Goal: Task Accomplishment & Management: Manage account settings

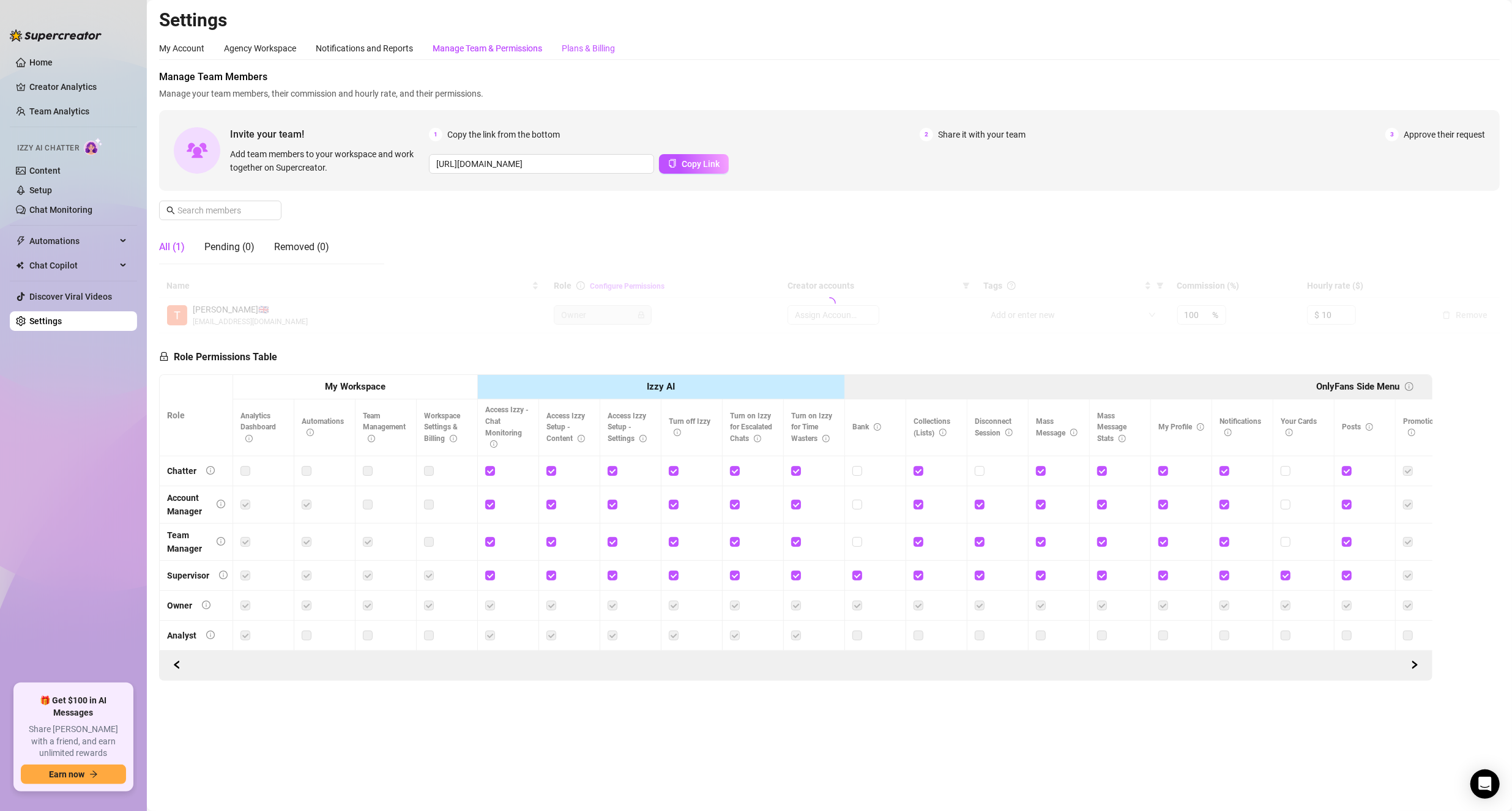
click at [582, 46] on div "Plans & Billing" at bounding box center [588, 49] width 54 height 14
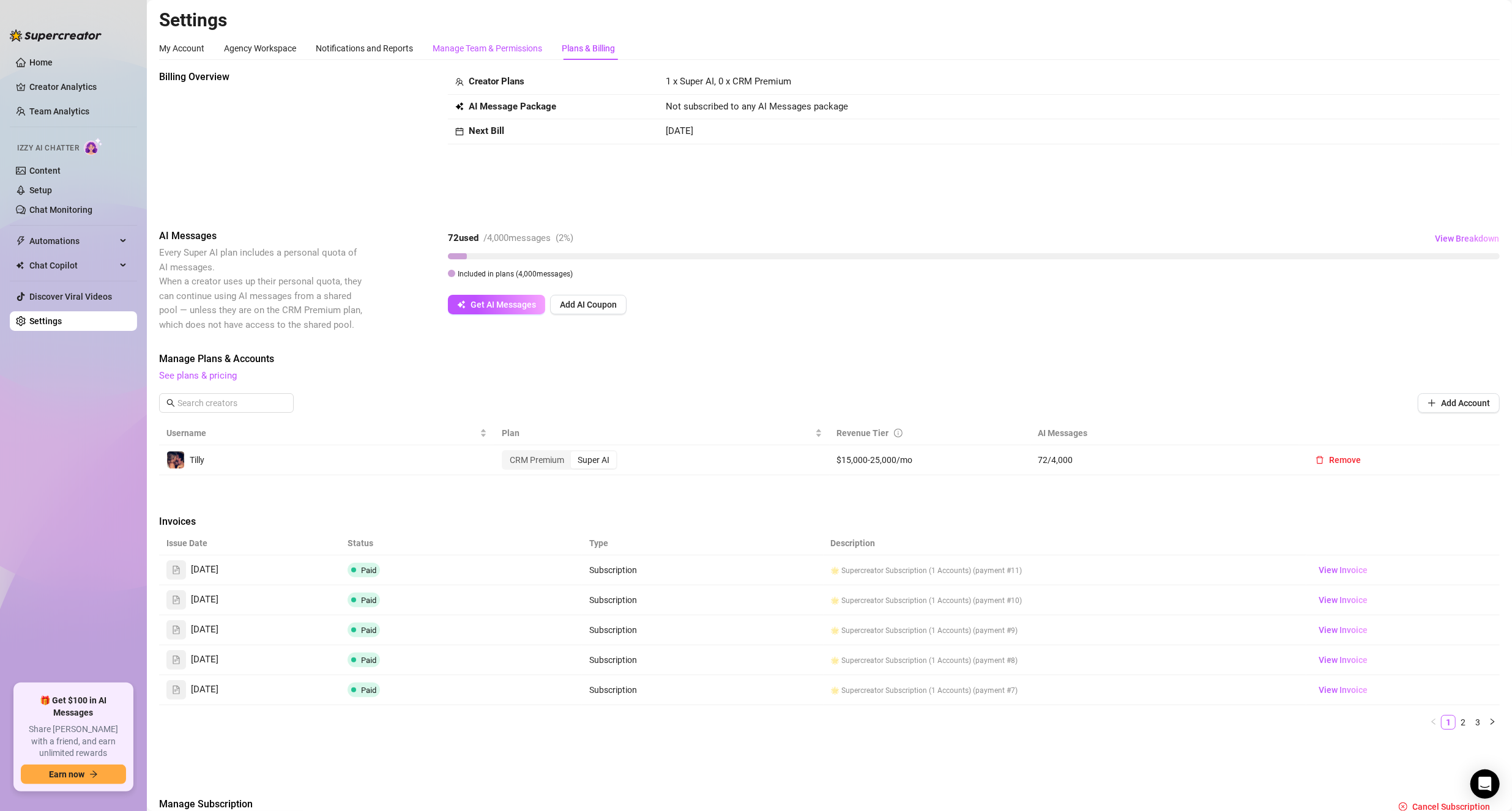
click at [495, 51] on div "Manage Team & Permissions" at bounding box center [487, 49] width 109 height 14
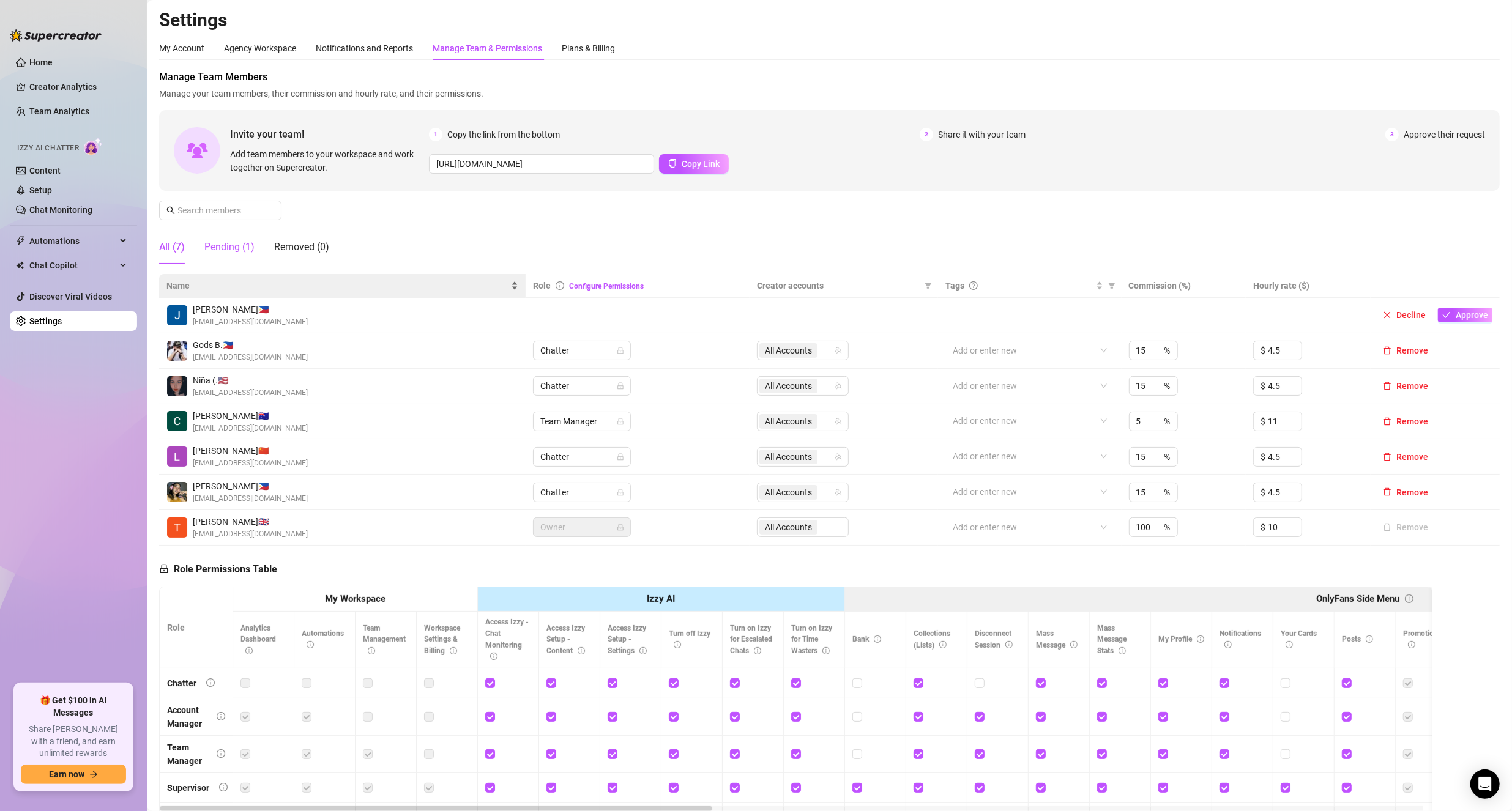
click at [235, 251] on div "Pending (1)" at bounding box center [230, 246] width 50 height 15
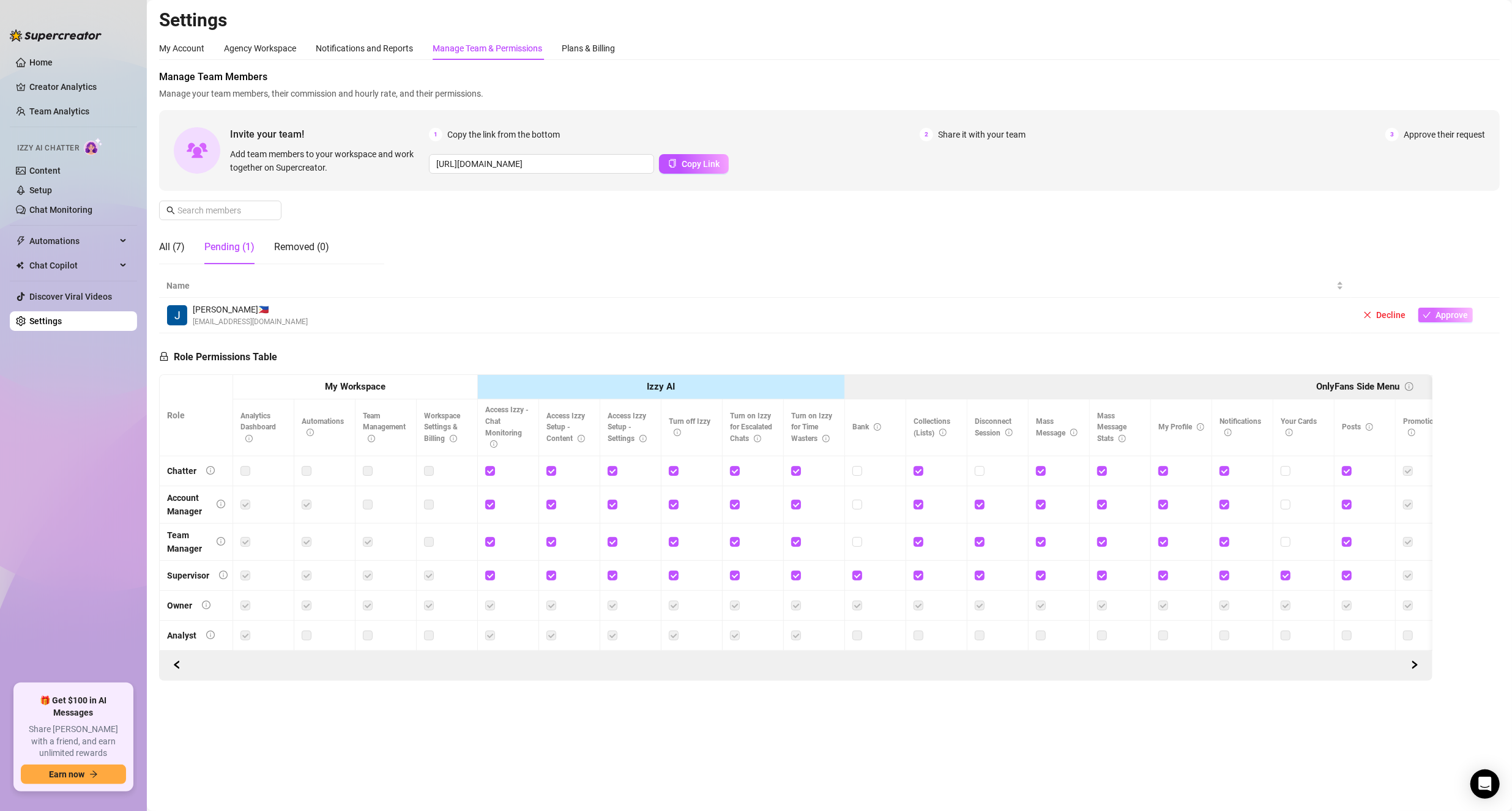
click at [1446, 313] on span "Approve" at bounding box center [1451, 315] width 33 height 10
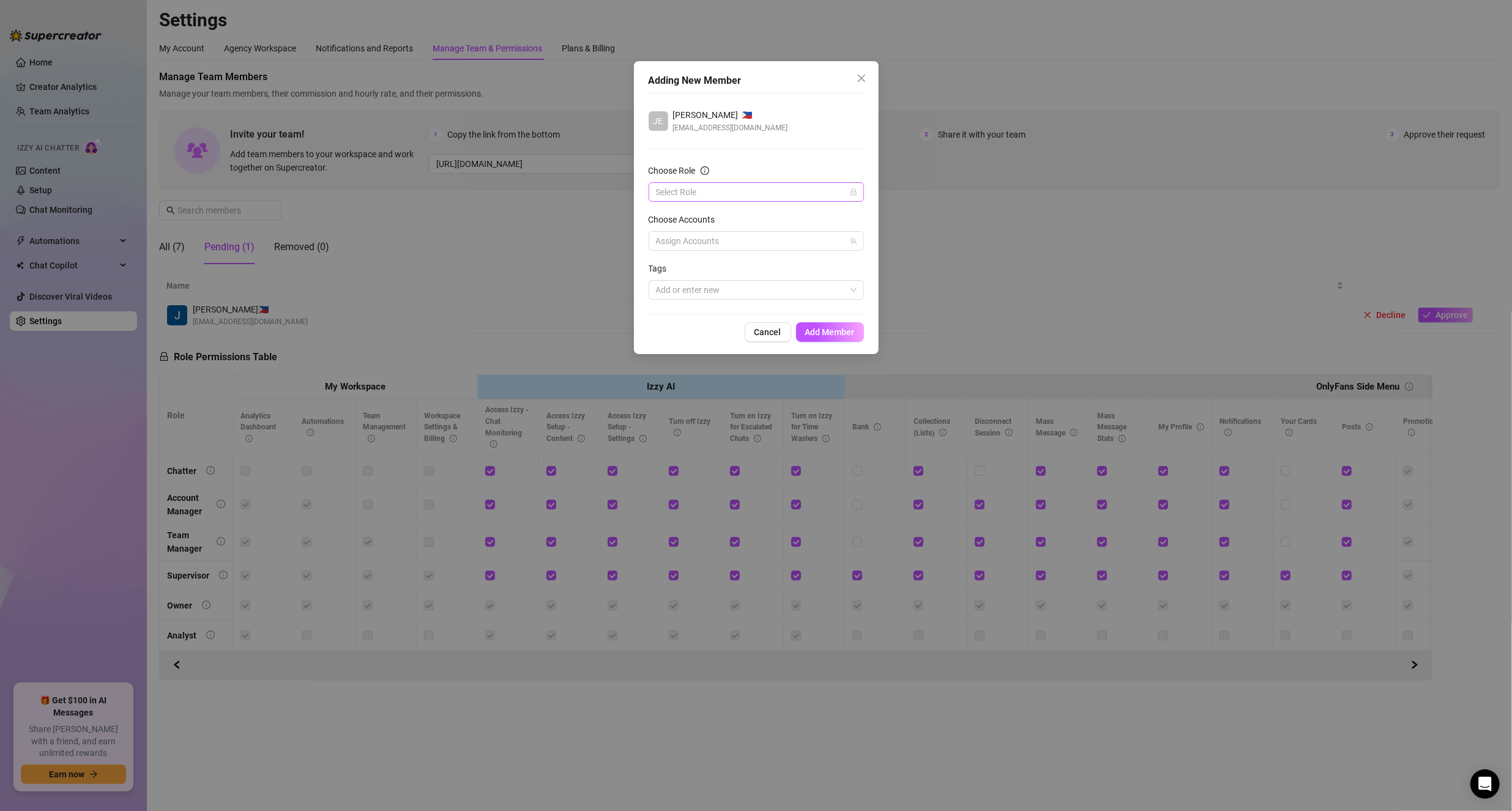
click at [702, 189] on input "Choose Role" at bounding box center [751, 192] width 190 height 18
click at [699, 220] on div "Chatter" at bounding box center [756, 216] width 196 height 14
click at [759, 241] on div at bounding box center [750, 241] width 198 height 17
click at [704, 261] on span "Select all" at bounding box center [692, 266] width 43 height 14
click at [670, 261] on input "Select all" at bounding box center [665, 265] width 9 height 9
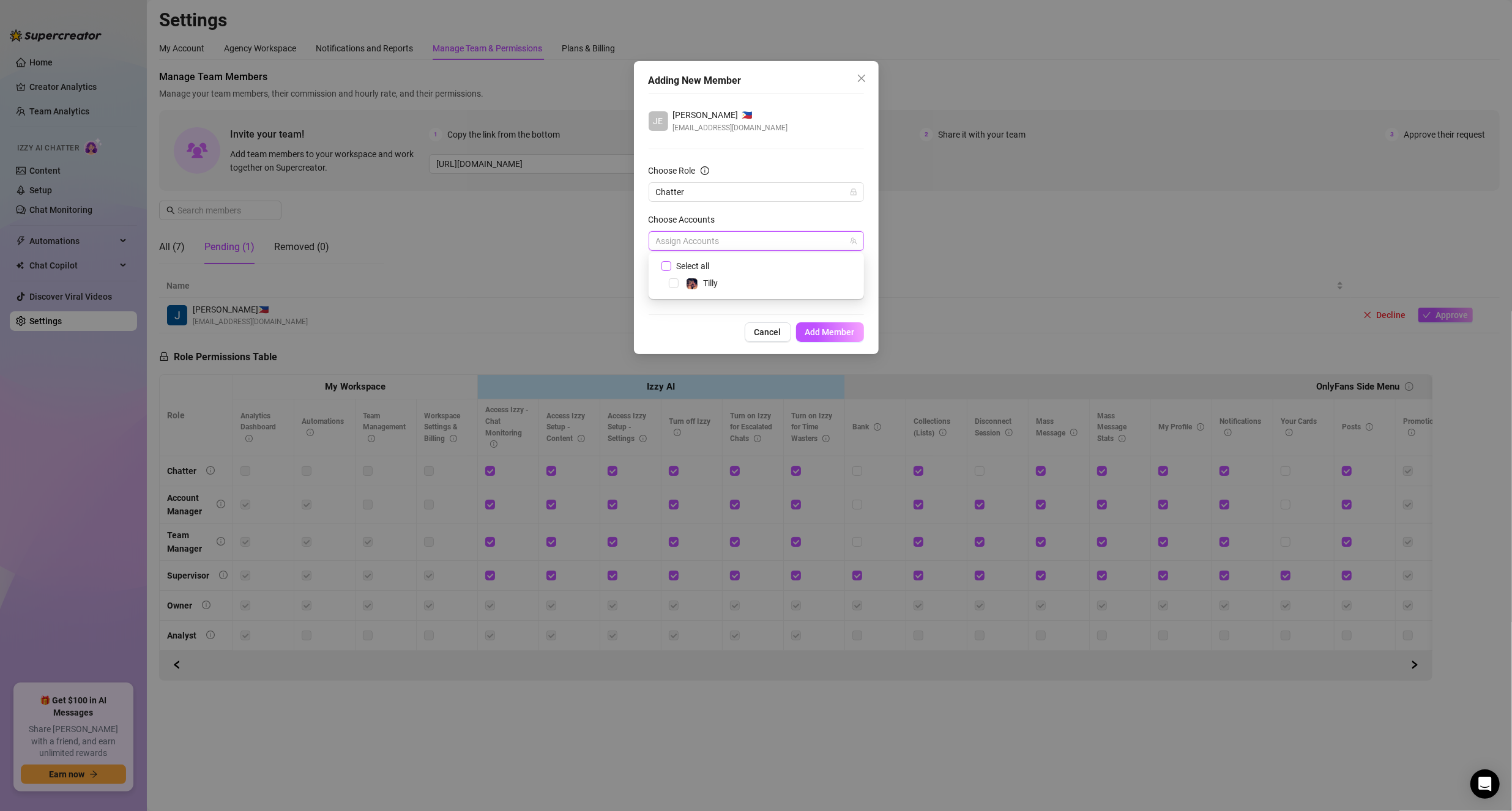
checkbox input "true"
click at [789, 313] on div "Adding New Member JE [PERSON_NAME] 🇵🇭 [EMAIL_ADDRESS][DOMAIN_NAME] Choose Role …" at bounding box center [756, 208] width 245 height 293
click at [829, 324] on button "Add Member" at bounding box center [830, 332] width 68 height 20
